Goal: Task Accomplishment & Management: Manage account settings

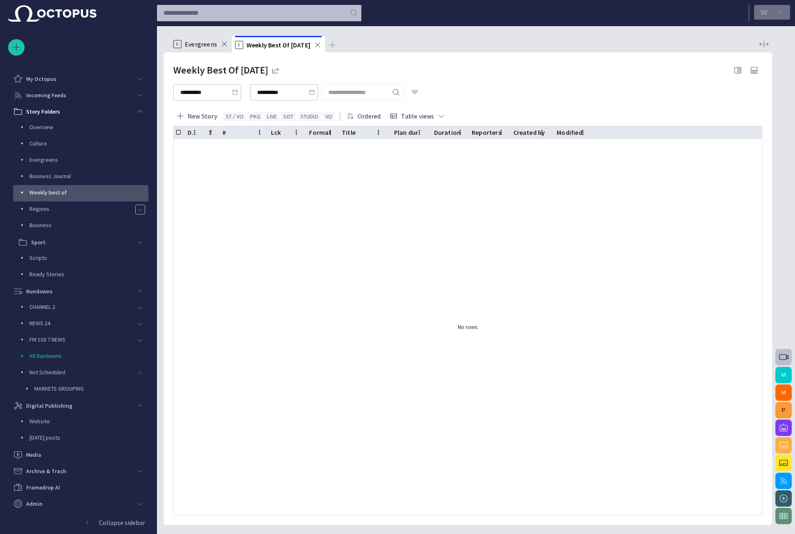
click at [759, 11] on button "S V" at bounding box center [772, 12] width 36 height 15
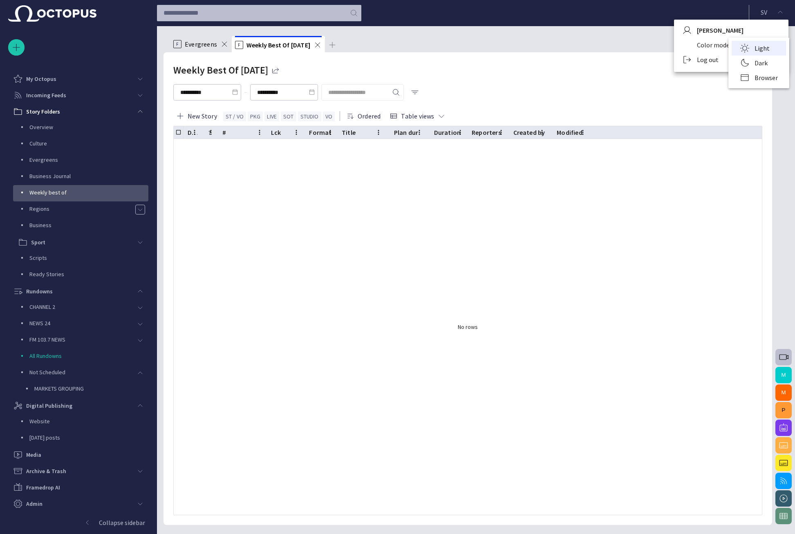
click at [745, 58] on li "Dark" at bounding box center [759, 63] width 54 height 15
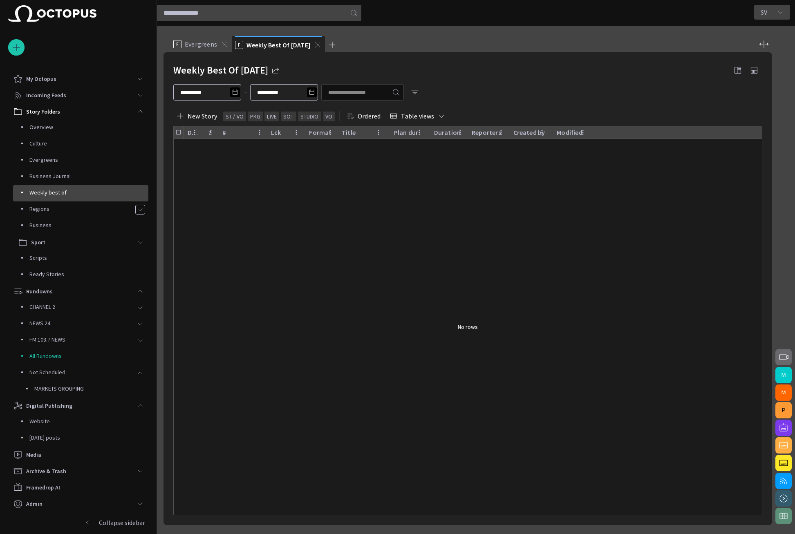
click at [764, 13] on p "S V" at bounding box center [764, 12] width 7 height 10
click at [752, 41] on li "Light" at bounding box center [759, 48] width 54 height 15
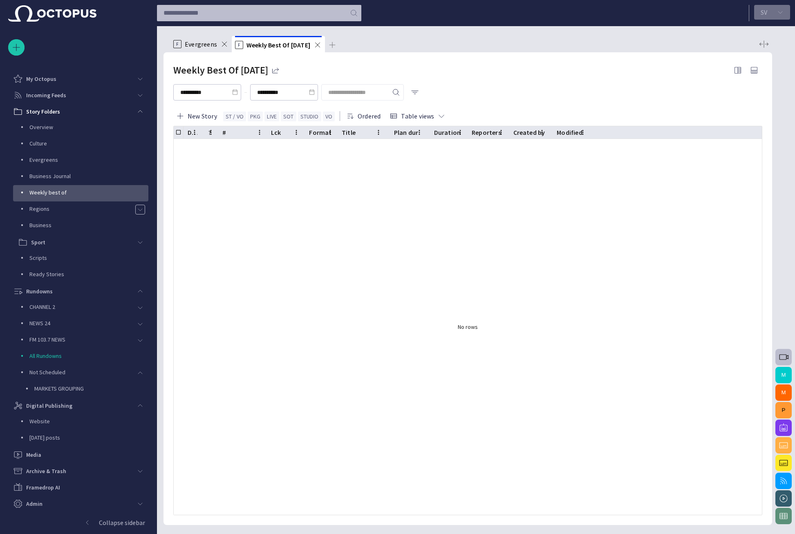
click at [764, 5] on button "S V" at bounding box center [772, 12] width 36 height 15
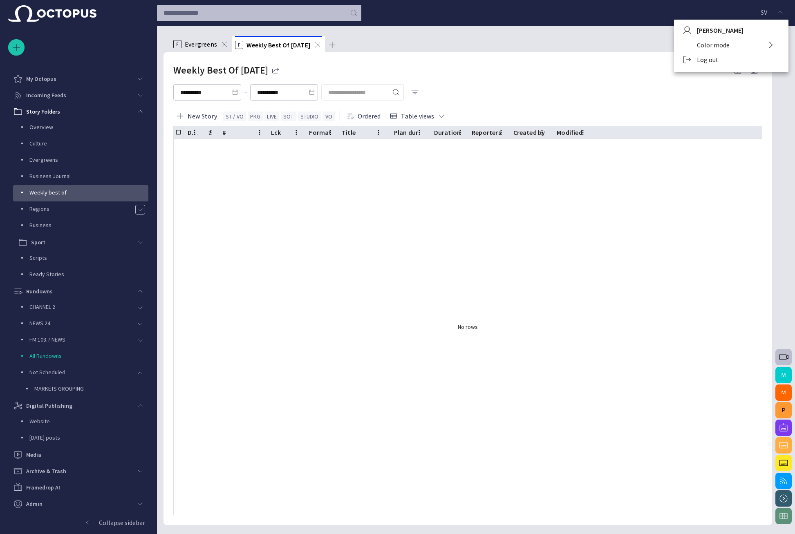
click at [705, 58] on li "Log out" at bounding box center [731, 59] width 114 height 15
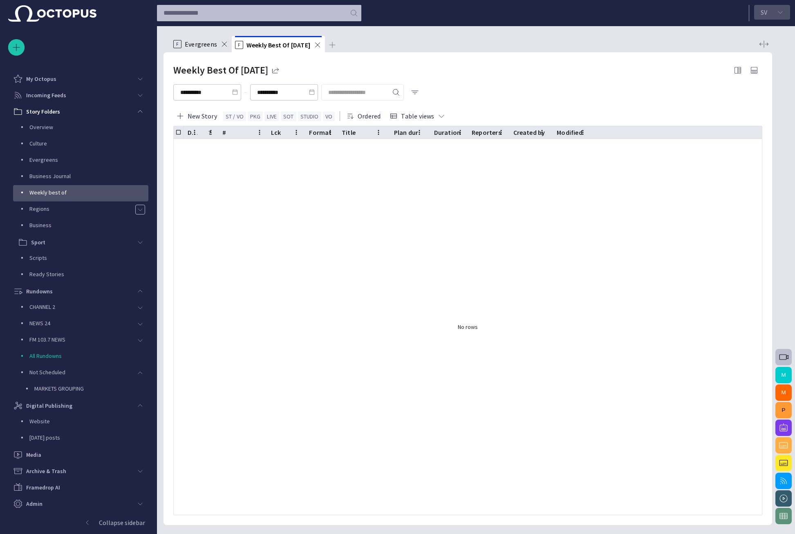
click at [763, 19] on div "S V" at bounding box center [772, 13] width 36 height 16
click at [763, 16] on p "S V" at bounding box center [764, 12] width 7 height 10
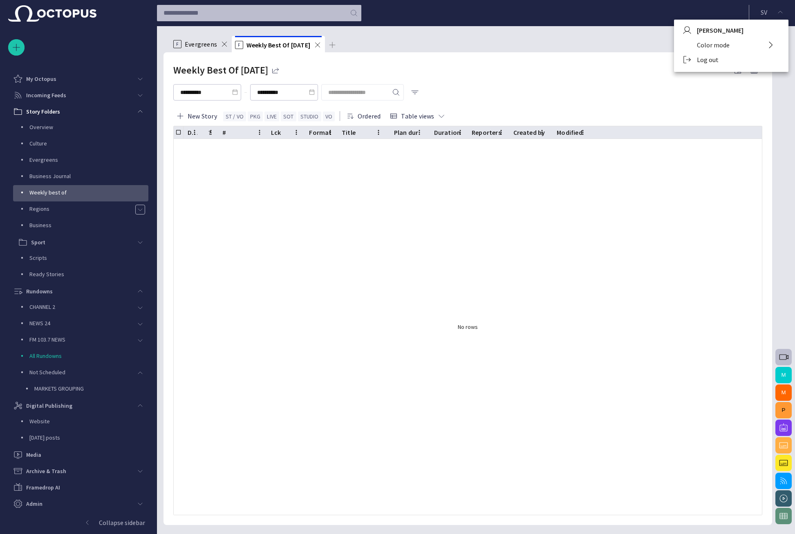
click at [732, 128] on div at bounding box center [397, 267] width 795 height 534
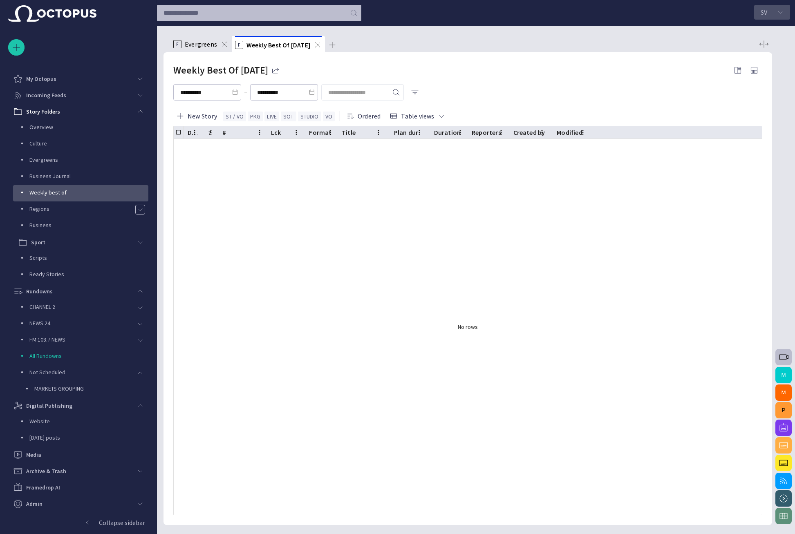
click at [772, 8] on button "S V" at bounding box center [772, 12] width 36 height 15
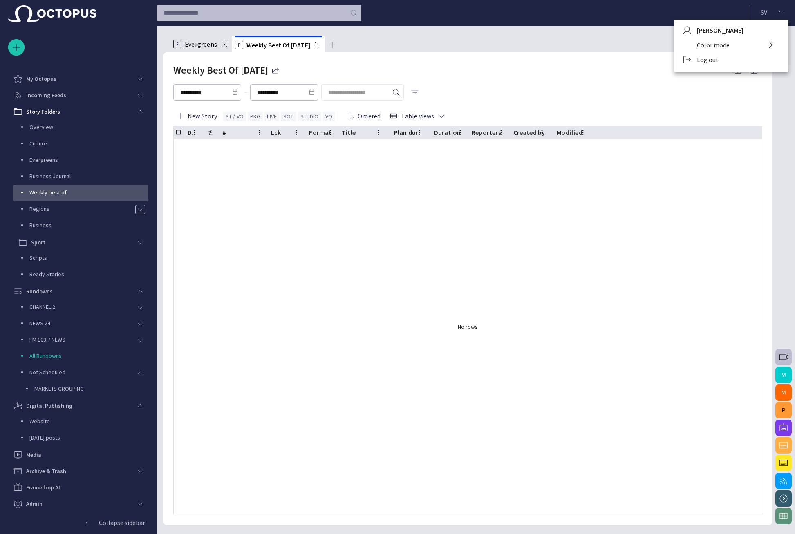
click at [721, 61] on li "Log out" at bounding box center [731, 59] width 114 height 15
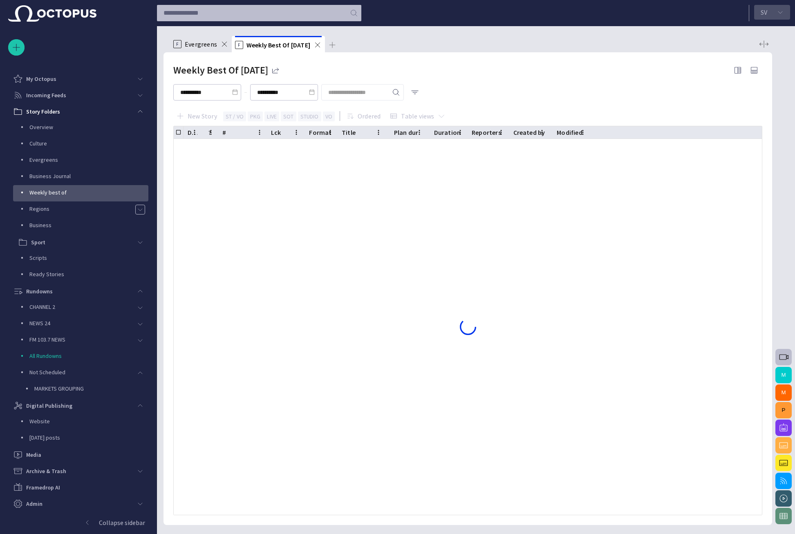
click at [763, 13] on p "S V" at bounding box center [764, 12] width 7 height 10
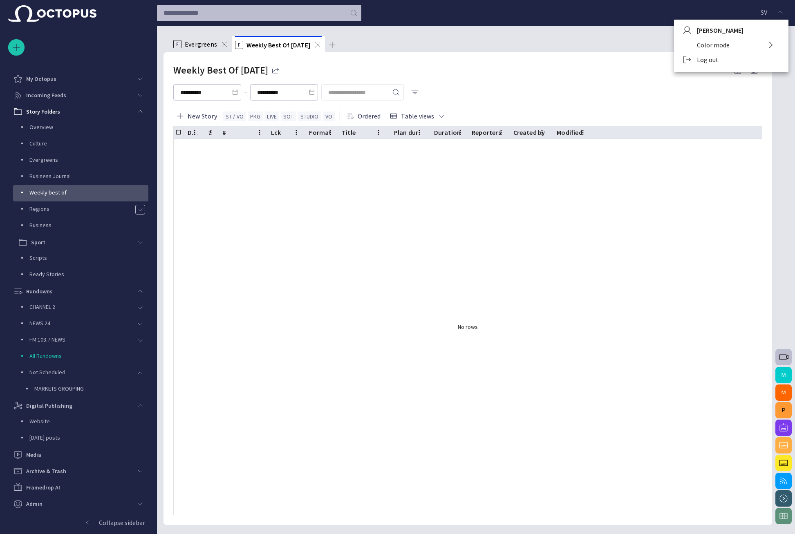
click at [701, 63] on li "Log out" at bounding box center [731, 59] width 114 height 15
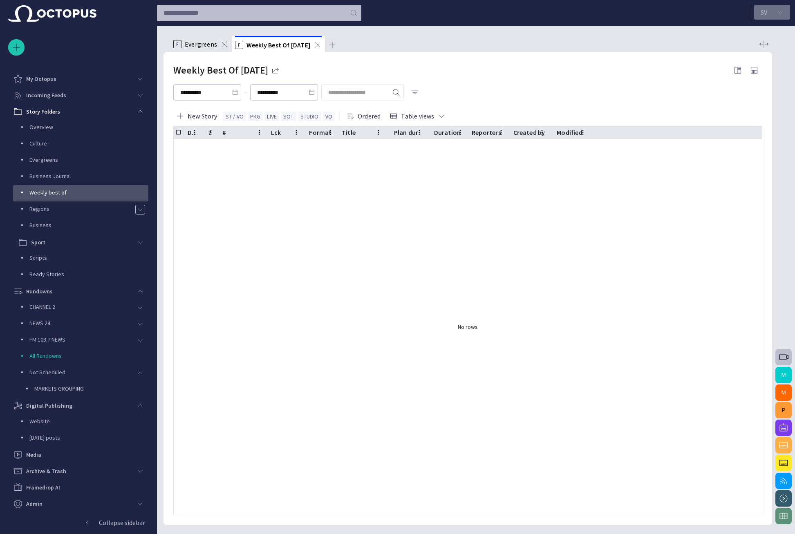
click at [770, 13] on button "S V" at bounding box center [772, 12] width 36 height 15
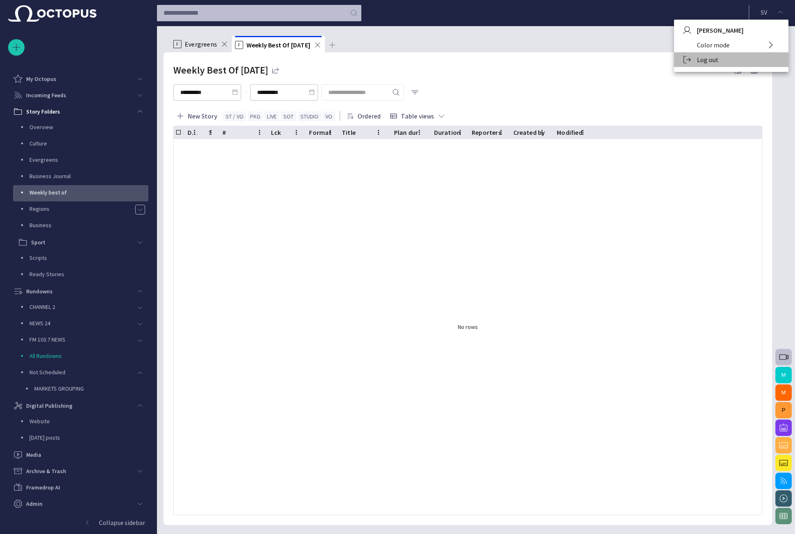
click at [713, 62] on li "Log out" at bounding box center [731, 59] width 114 height 15
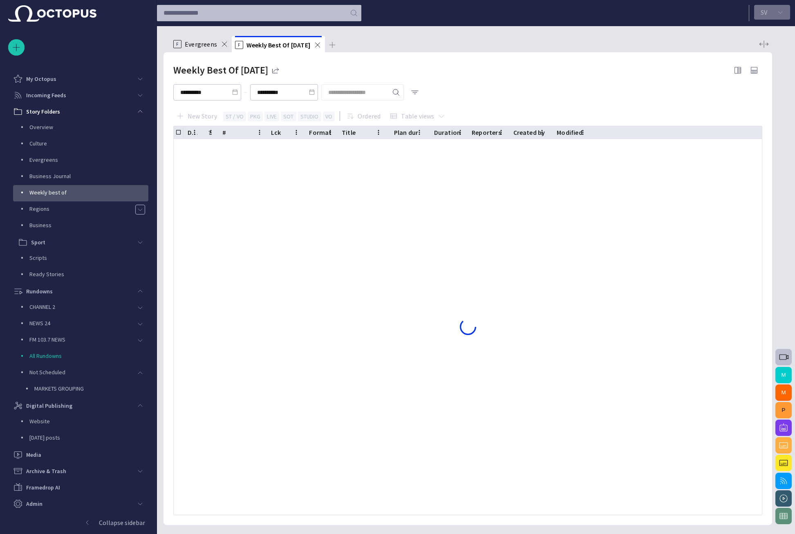
click at [765, 13] on p "S V" at bounding box center [764, 12] width 7 height 10
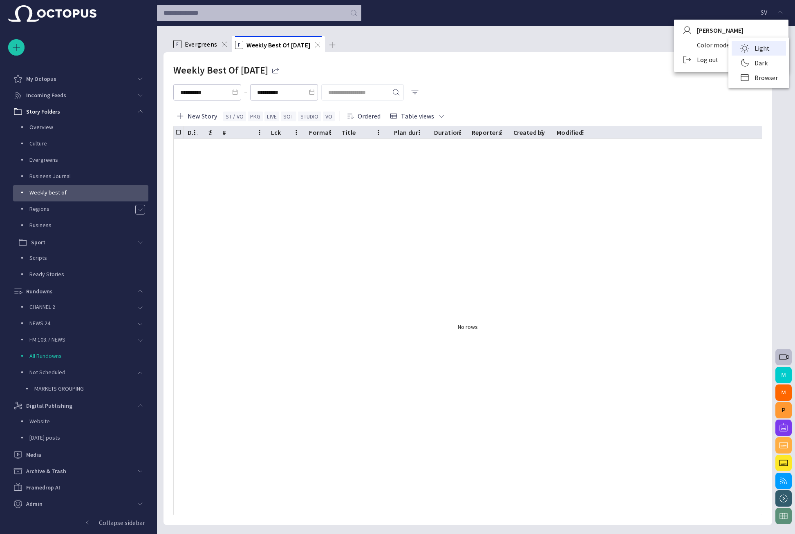
click at [731, 60] on ul "Light Dark Browser" at bounding box center [759, 63] width 61 height 44
click at [725, 60] on li "Log out" at bounding box center [731, 59] width 114 height 15
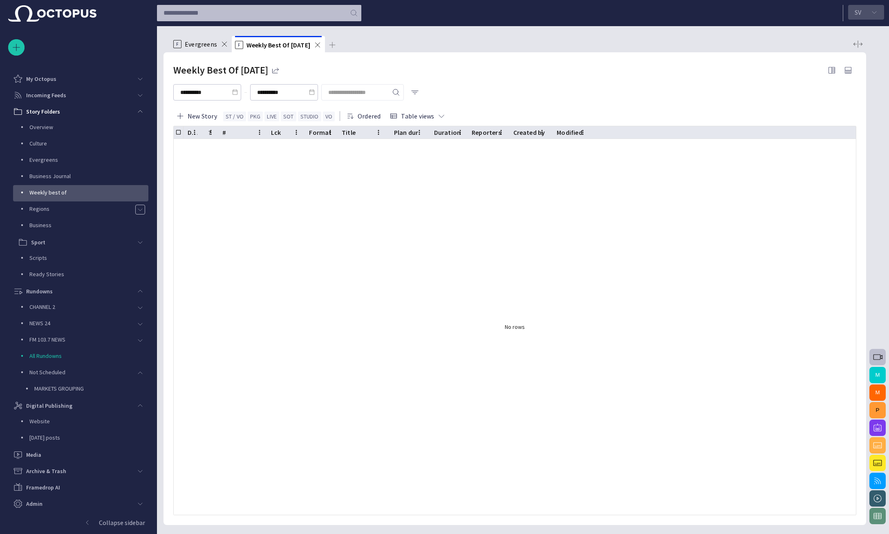
click at [795, 12] on p "S V" at bounding box center [858, 12] width 7 height 10
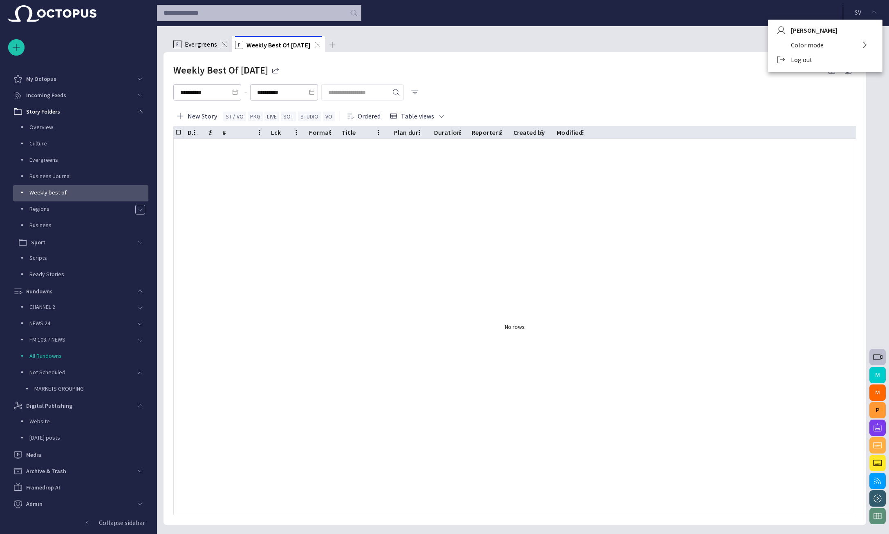
click at [727, 38] on div at bounding box center [444, 267] width 889 height 534
